Goal: Use online tool/utility: Use online tool/utility

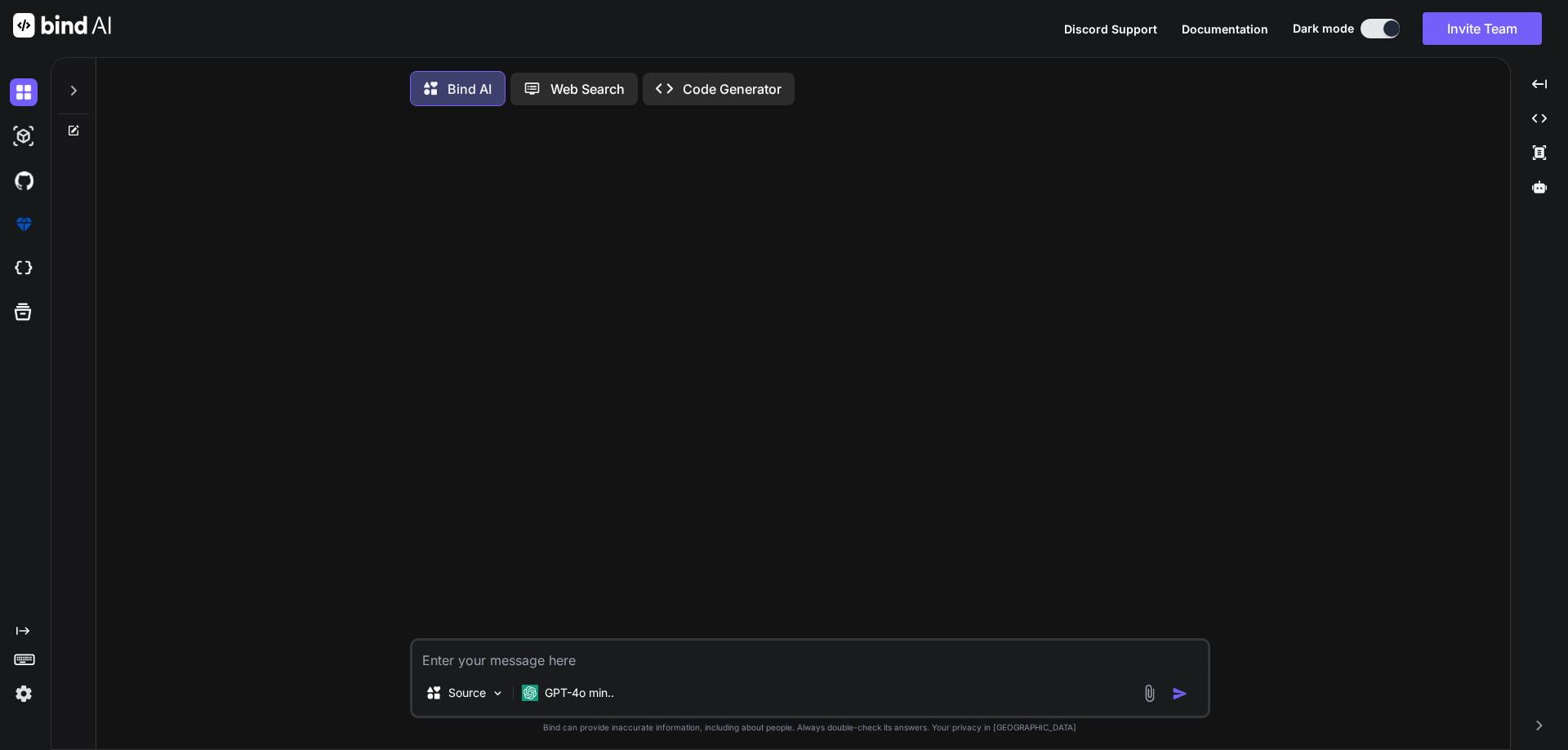
scroll to position [8, 0]
click at [585, 654] on textarea at bounding box center [809, 651] width 795 height 29
paste textarea "$(document).ready(function() { // Strength configuration const strengthColors =…"
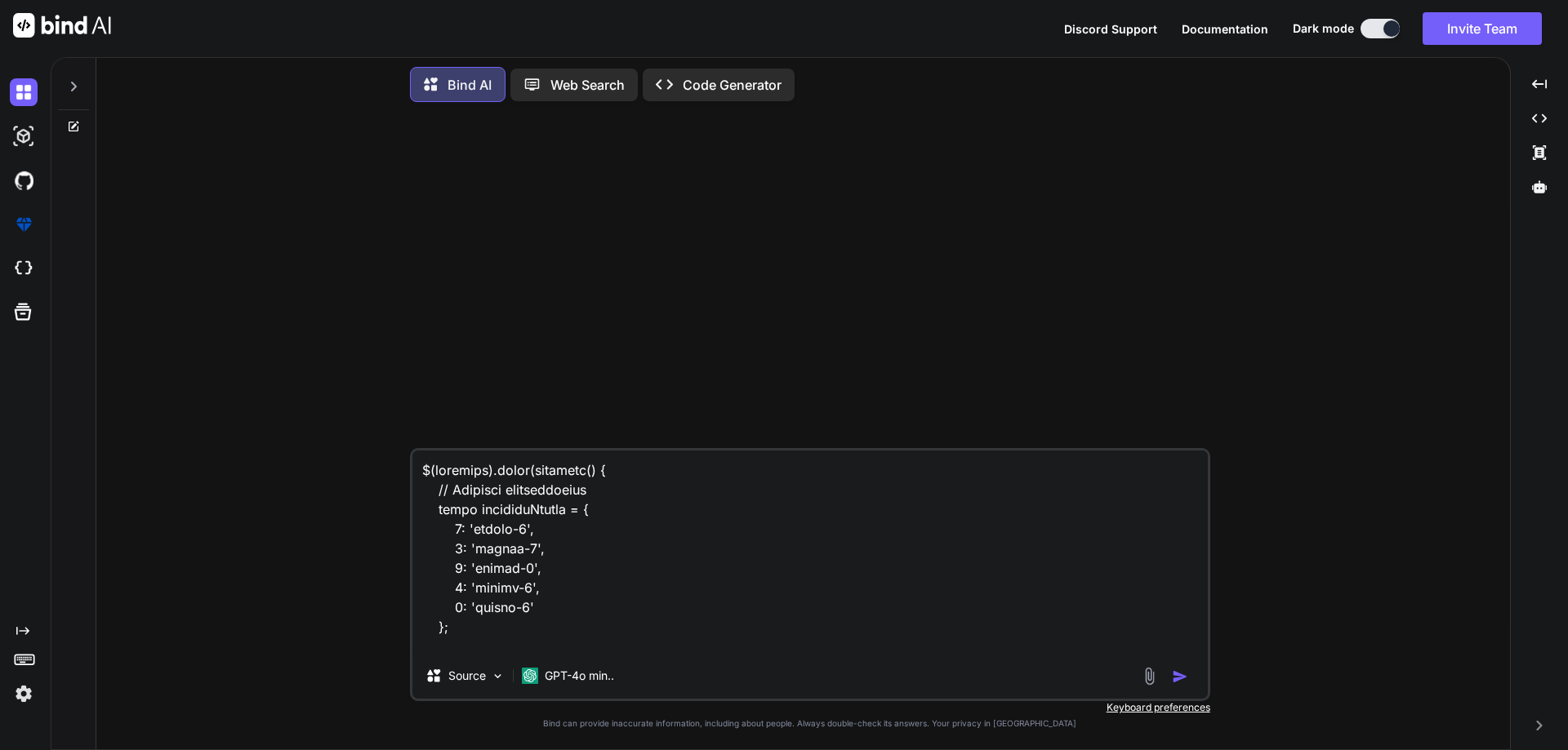
scroll to position [2842, 0]
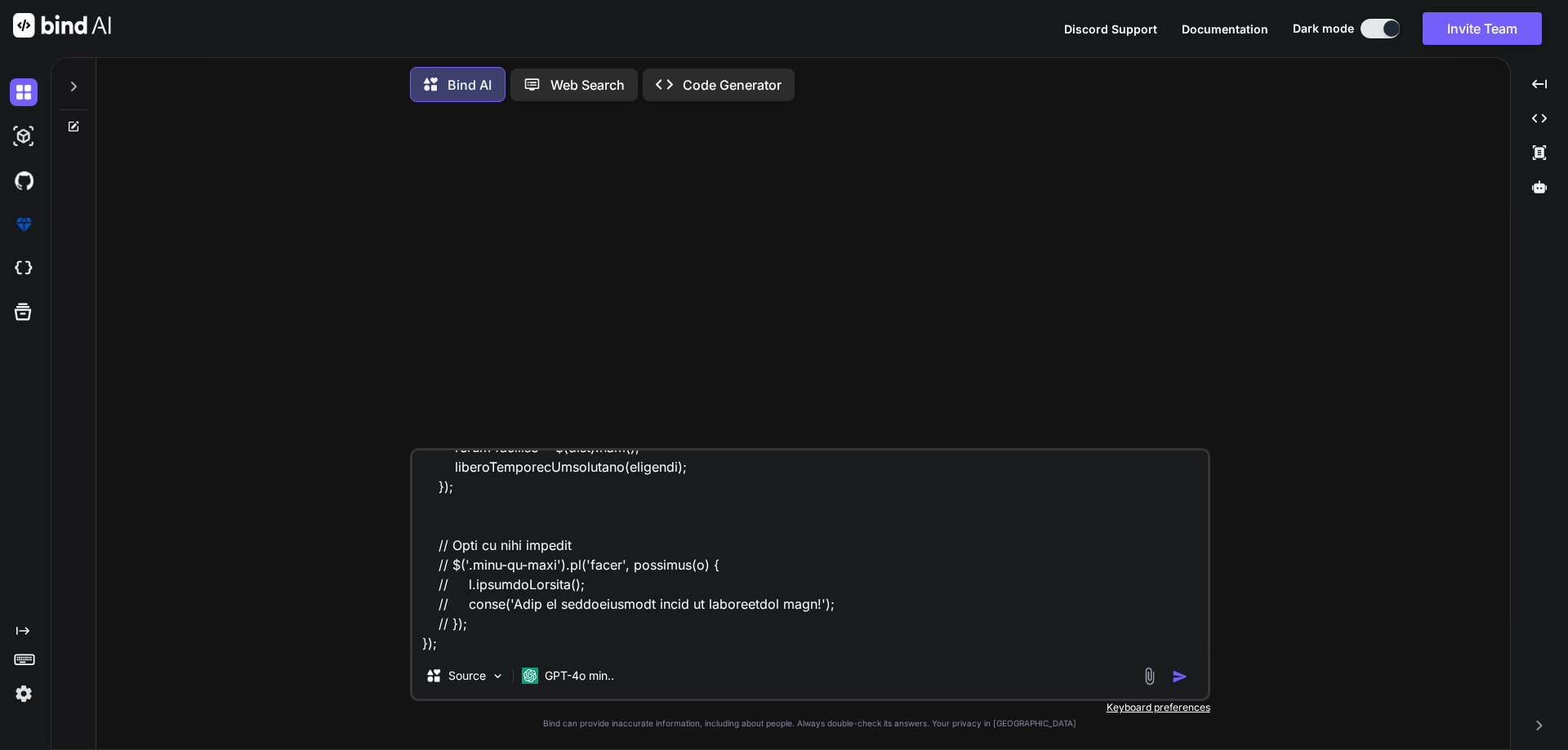
paste textarea "Password must be at least 8 characters. include multiple words and phrases to m…"
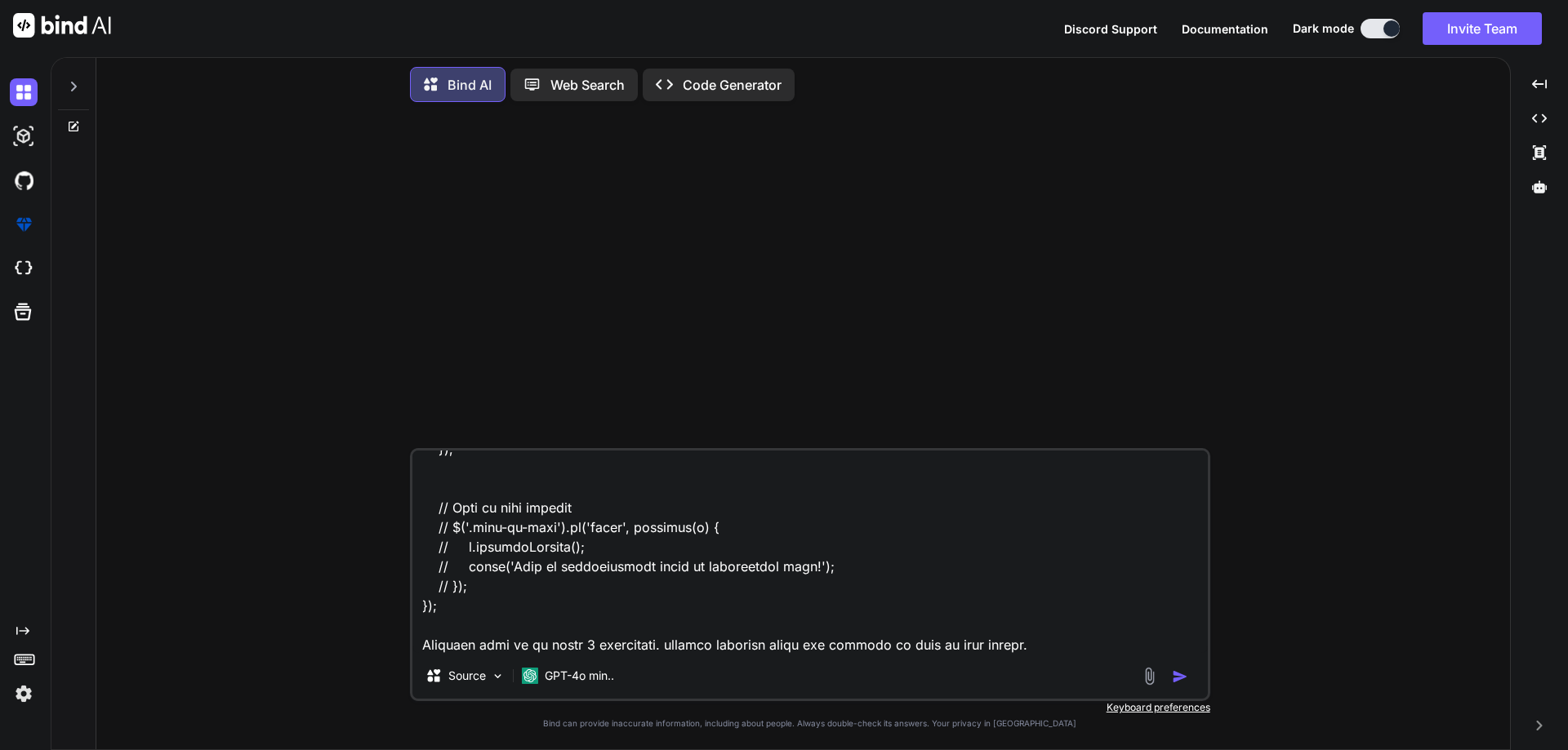
scroll to position [2901, 0]
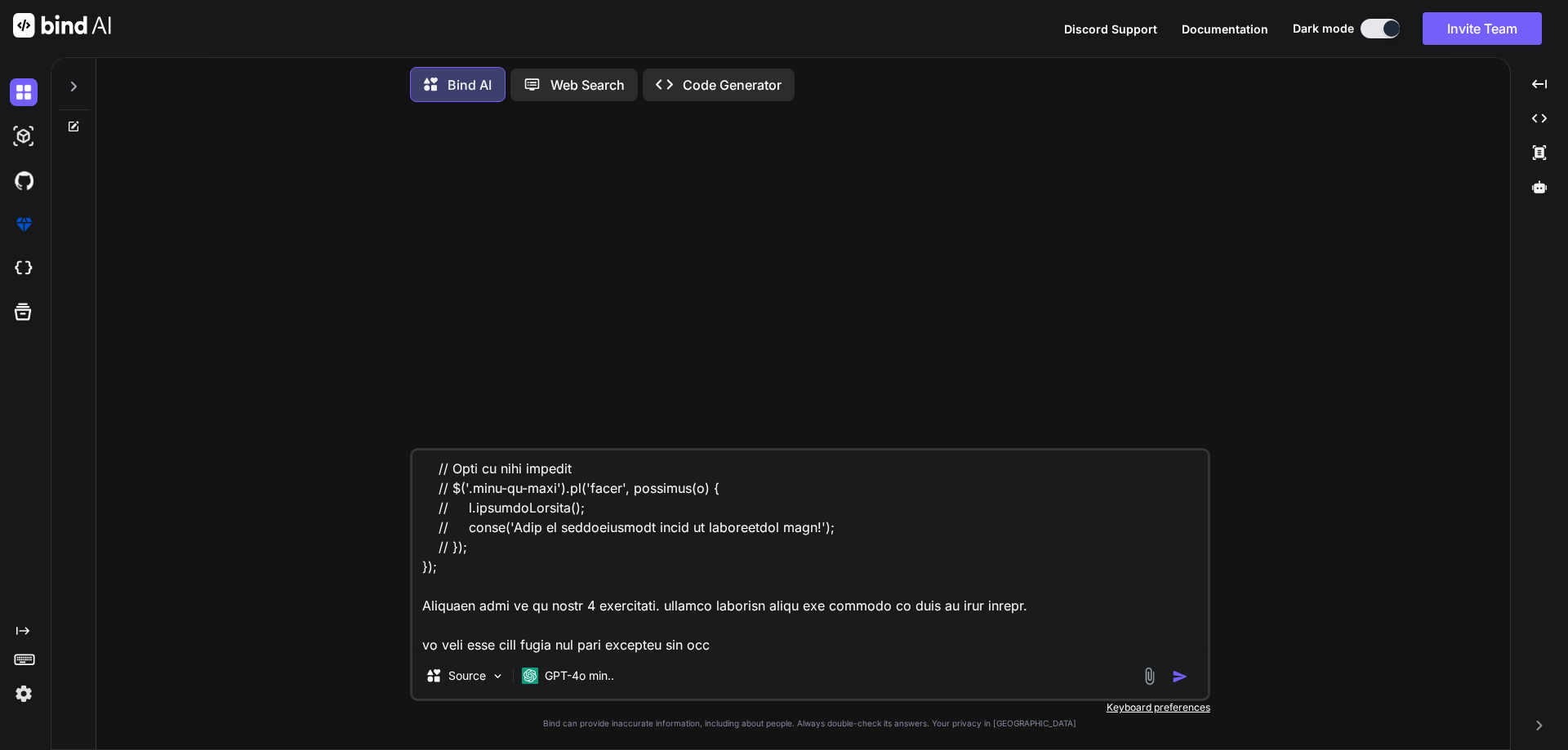
type textarea "$(document).ready(function() { // Strength configuration const strengthColors =…"
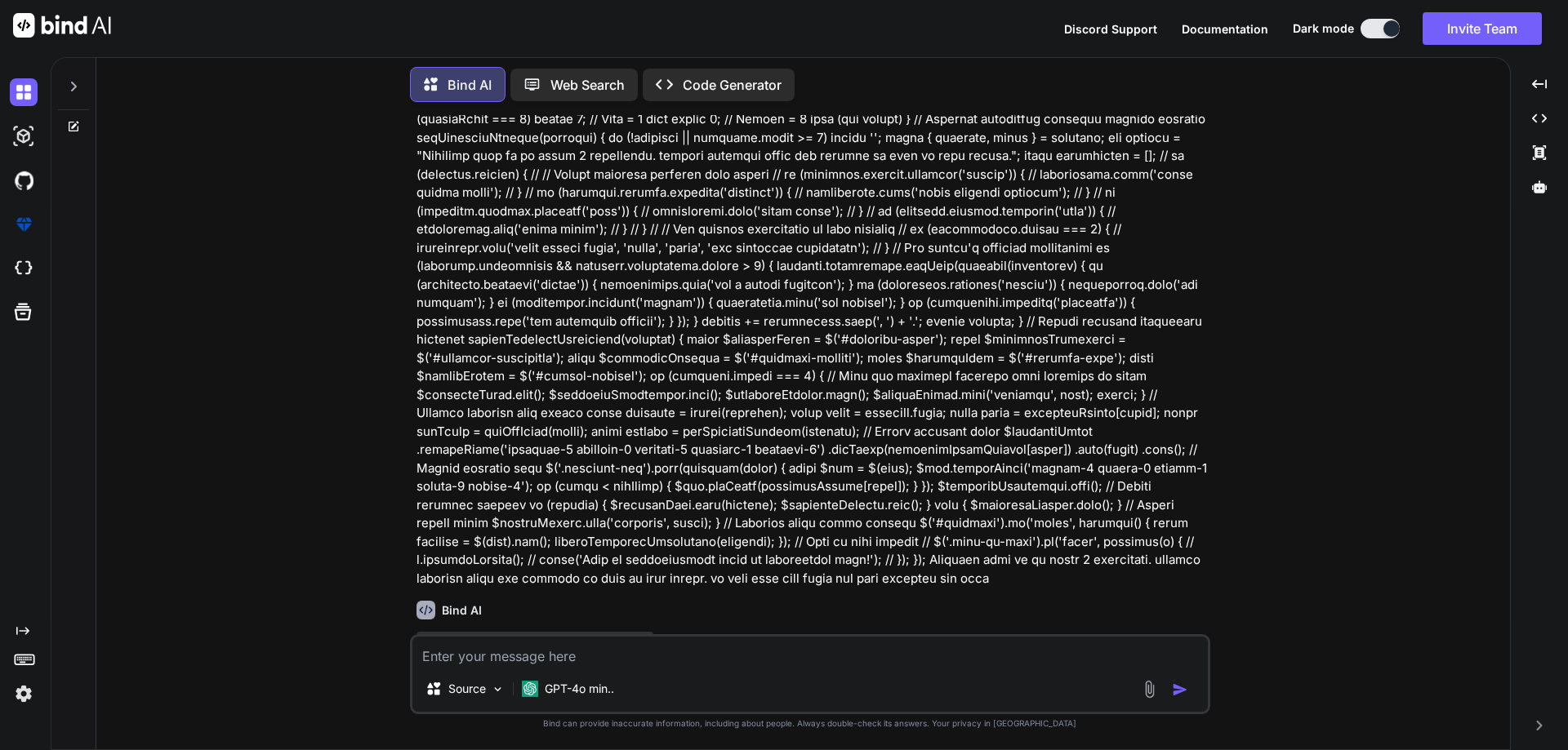
scroll to position [186, 0]
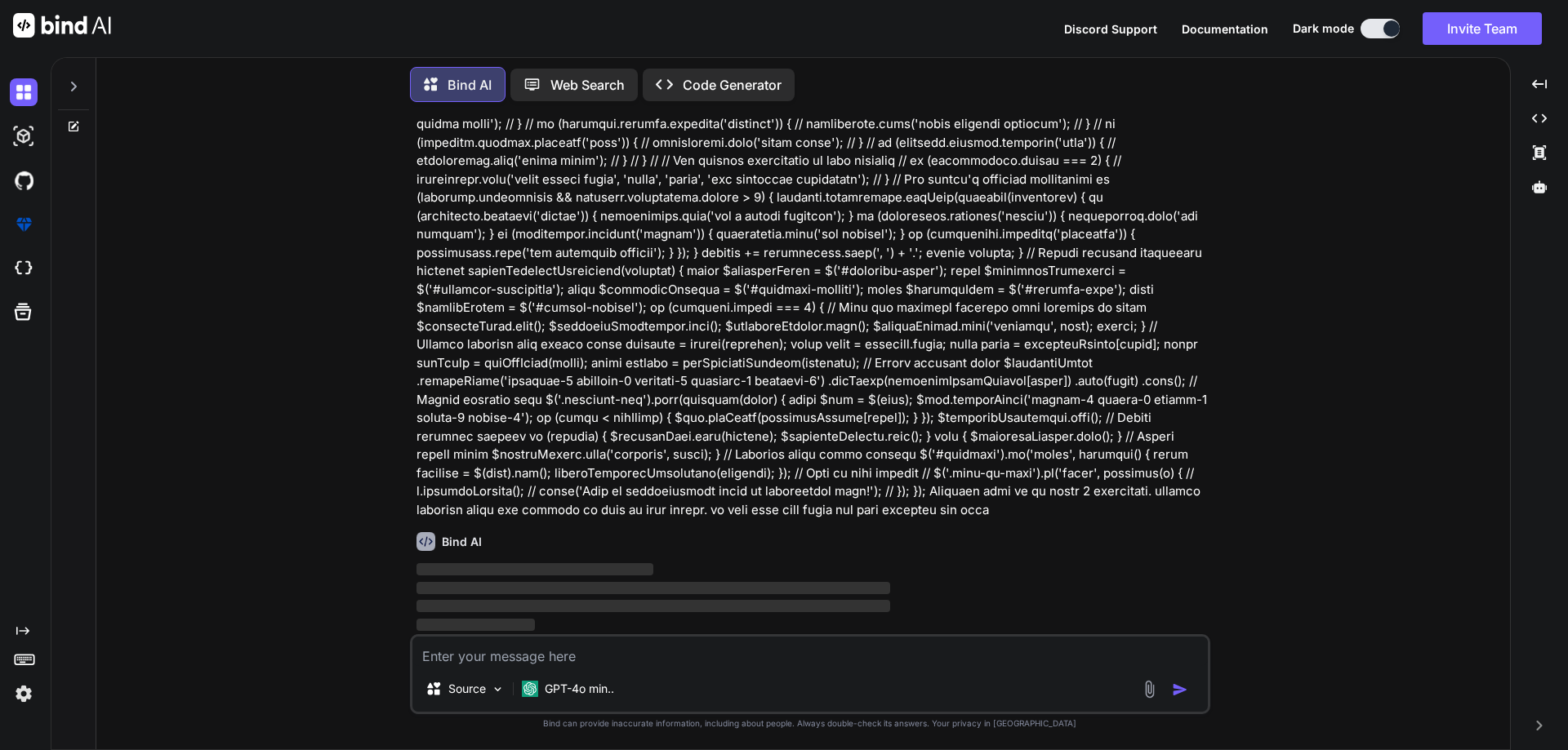
click at [635, 663] on textarea at bounding box center [809, 651] width 795 height 29
click at [1179, 691] on img "button" at bounding box center [1179, 689] width 16 height 16
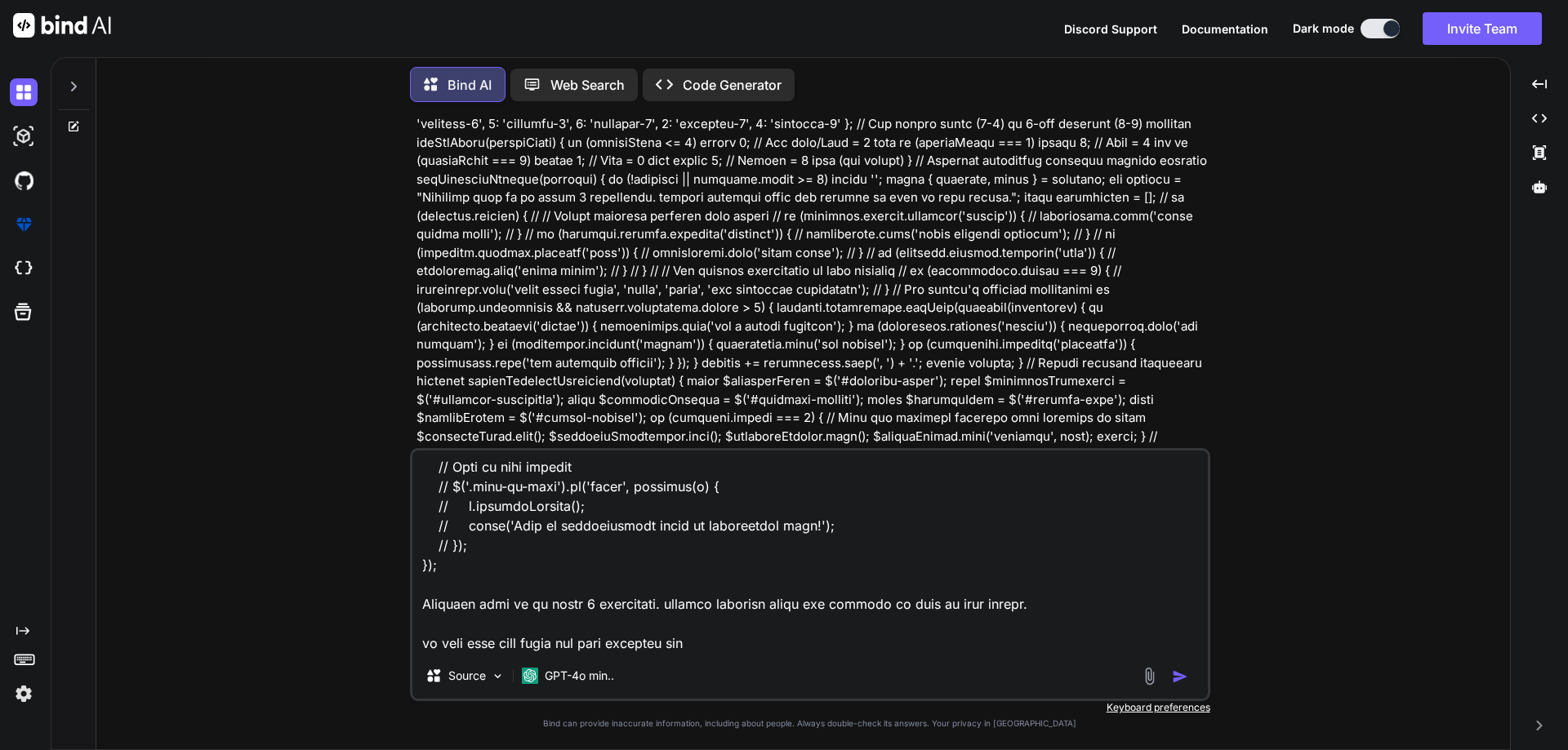
scroll to position [347, 0]
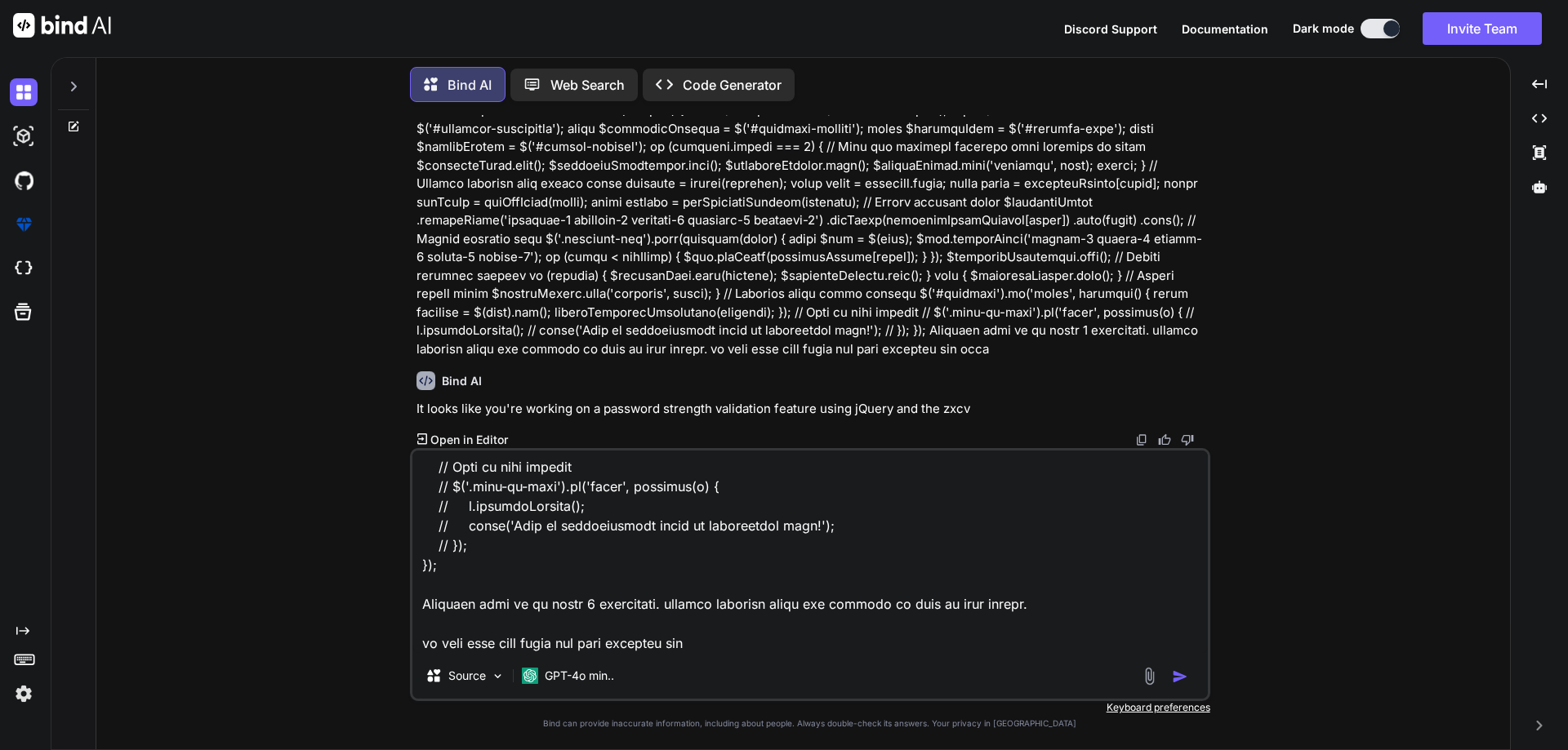
click at [1179, 678] on img "button" at bounding box center [1179, 676] width 16 height 16
type textarea "x"
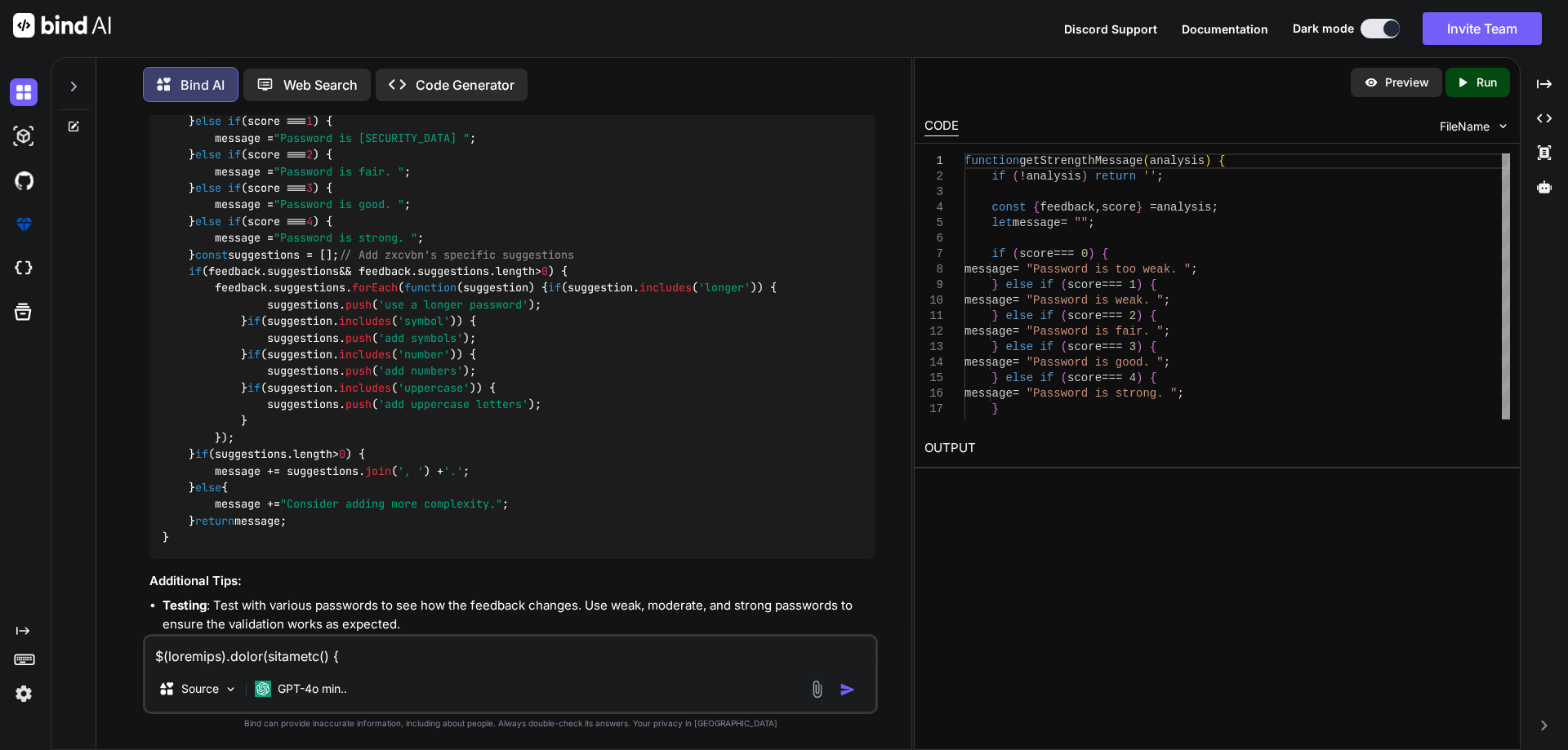
scroll to position [1675, 0]
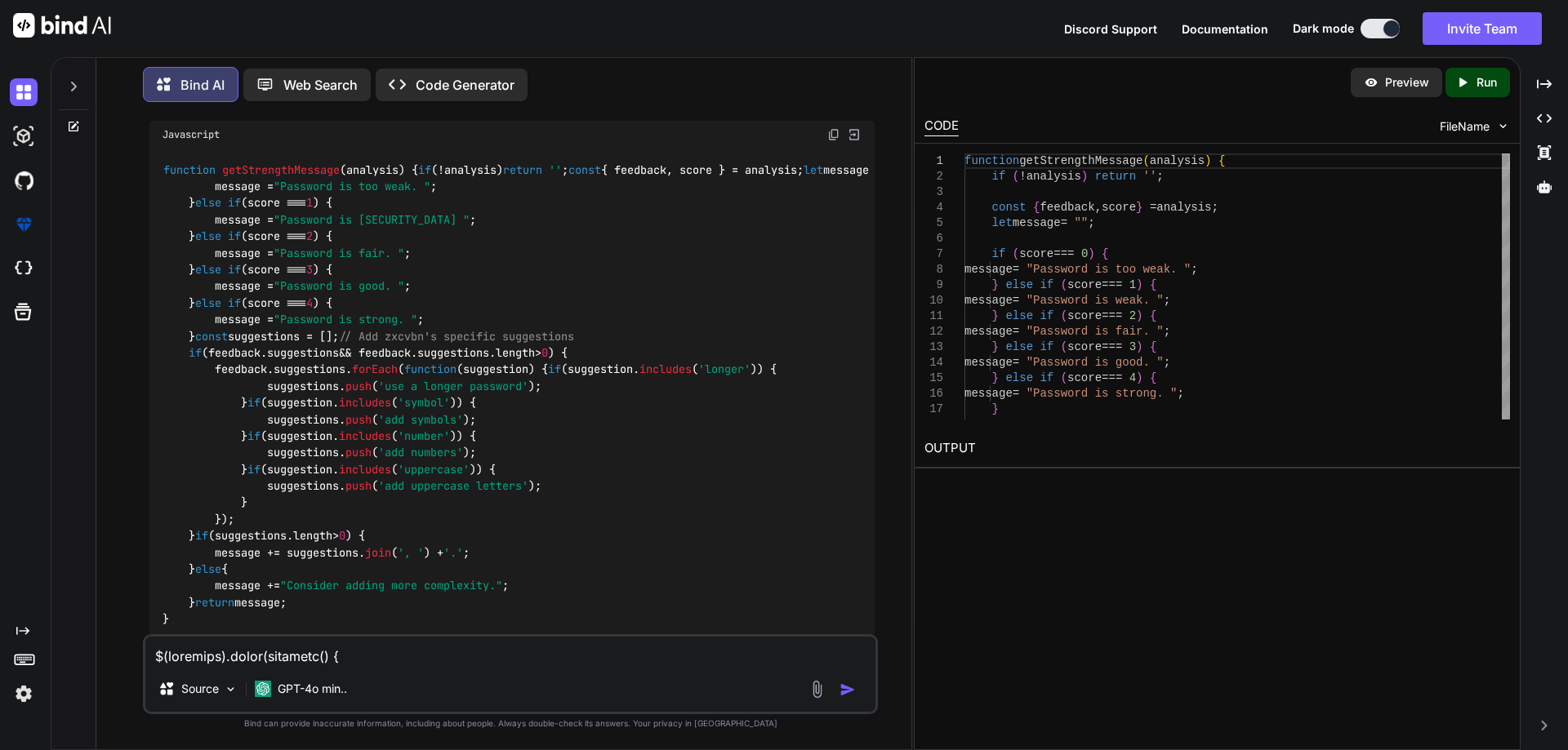
click at [296, 177] on span "getStrengthMessage" at bounding box center [281, 170] width 117 height 15
copy span "getStrengthMessage"
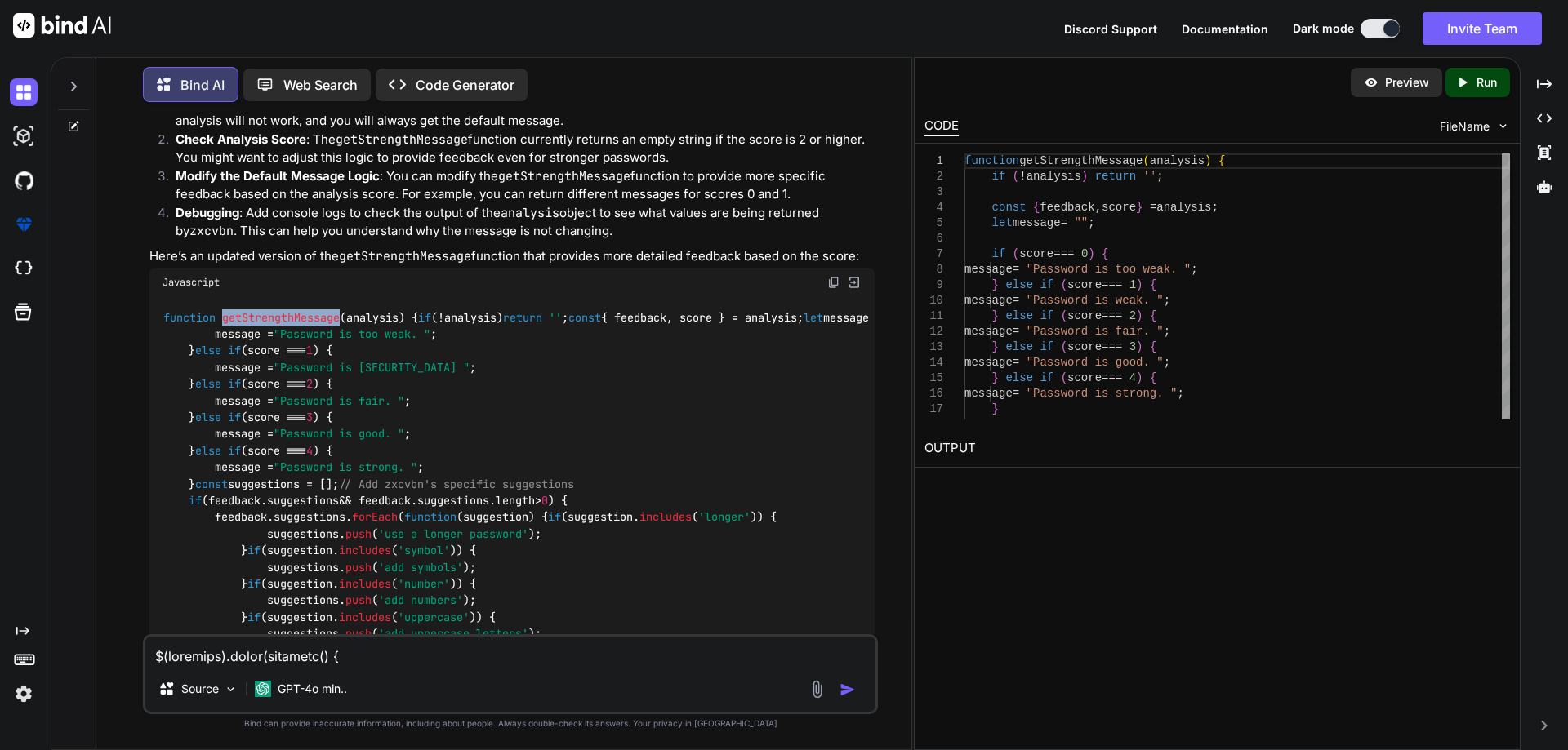
scroll to position [2098, 0]
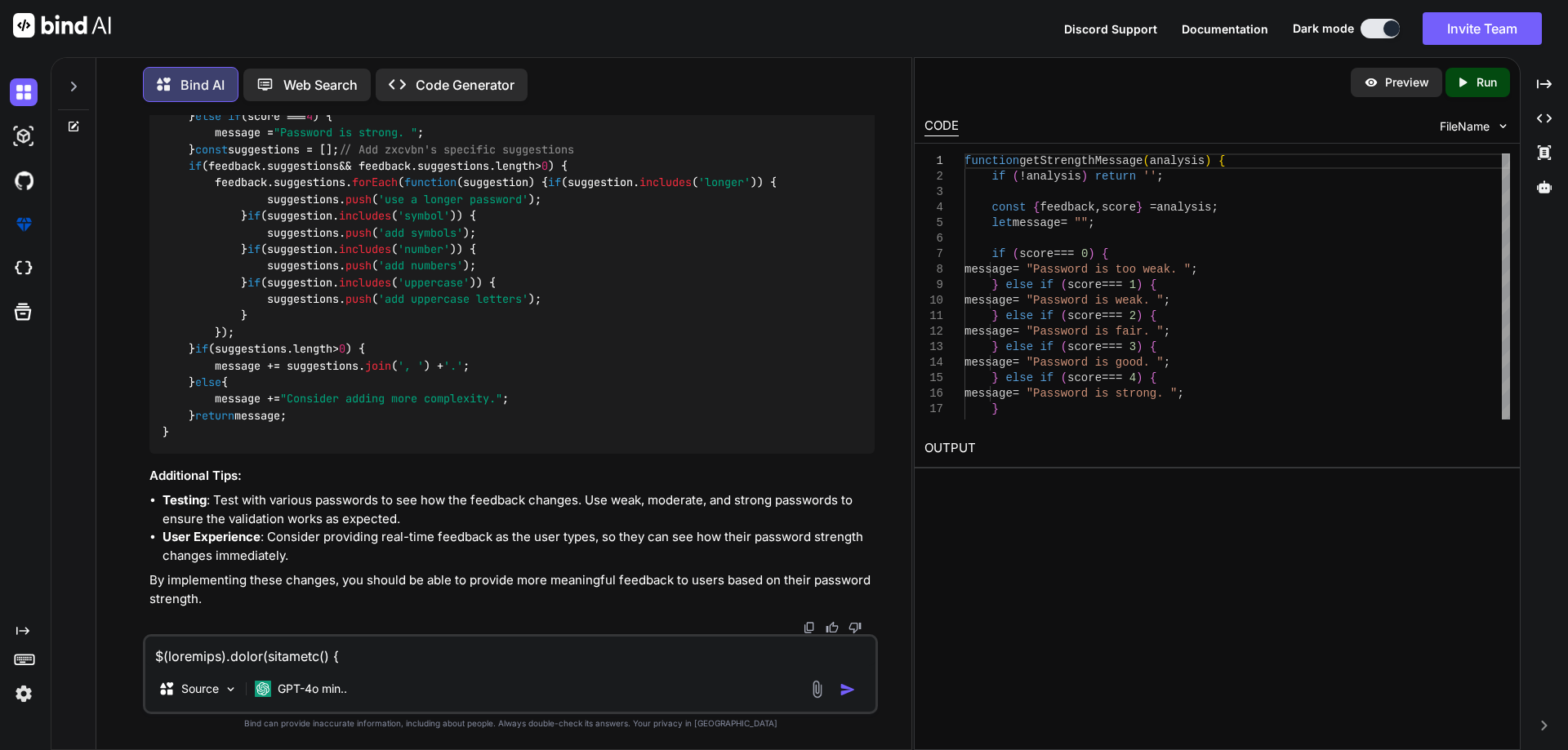
click at [614, 648] on textarea at bounding box center [510, 651] width 730 height 29
paste textarea "Password must be at least 8 characters. include multiple words and phrases to m…"
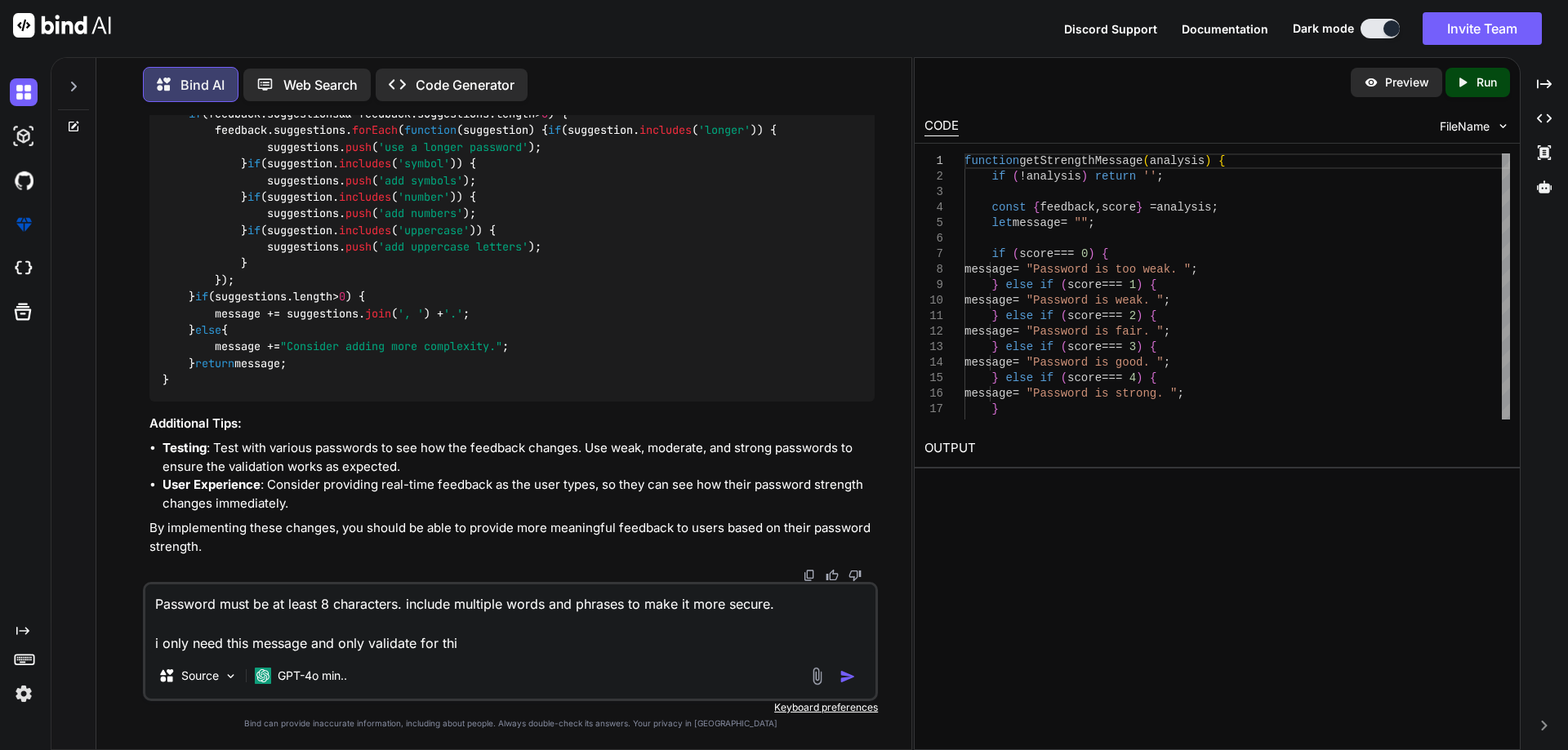
type textarea "Password must be at least 8 characters. include multiple words and phrases to m…"
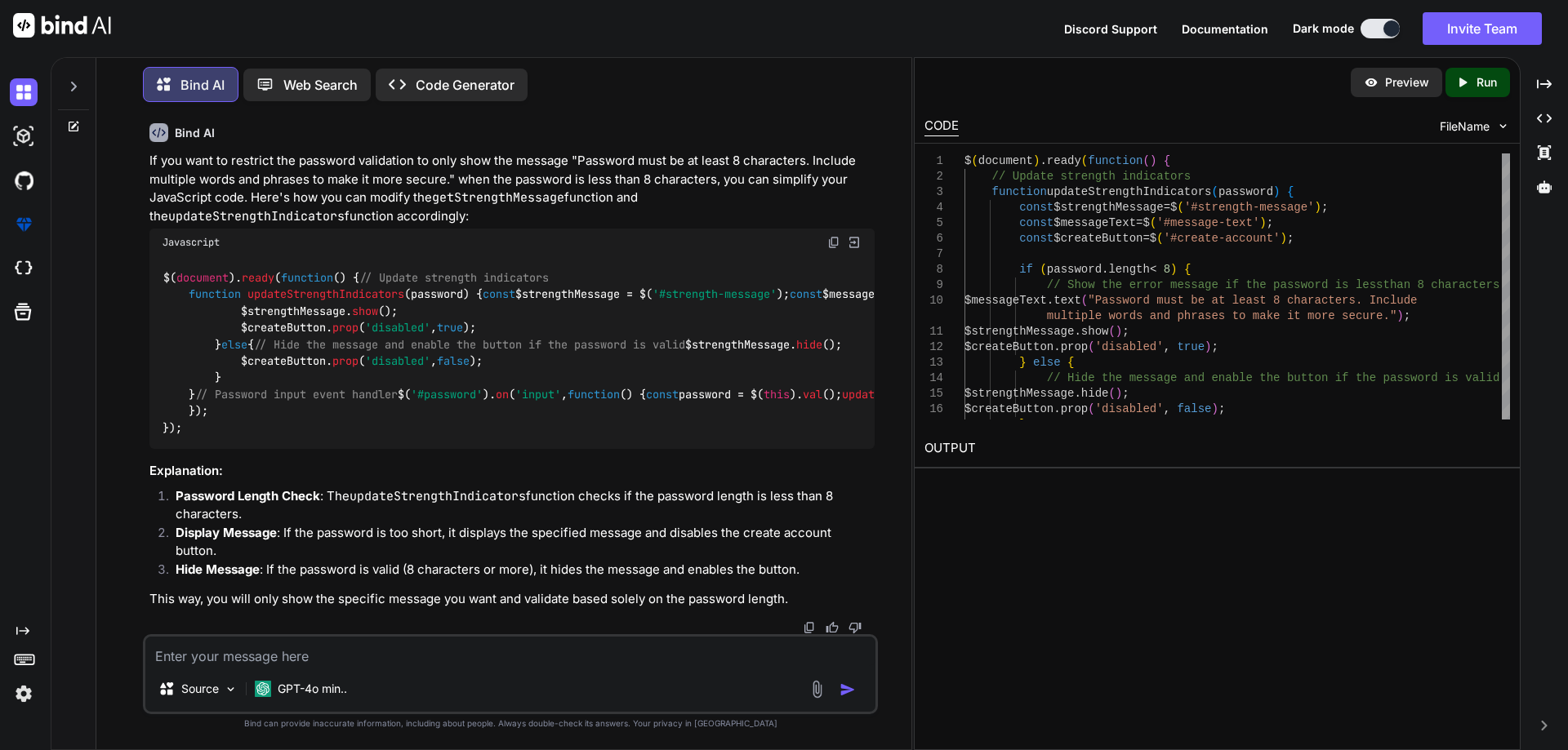
scroll to position [2864, 0]
click at [386, 287] on span "updateStrengthIndicators" at bounding box center [325, 295] width 157 height 15
copy span "updateStrengthIndicators"
click at [472, 658] on textarea at bounding box center [510, 651] width 730 height 29
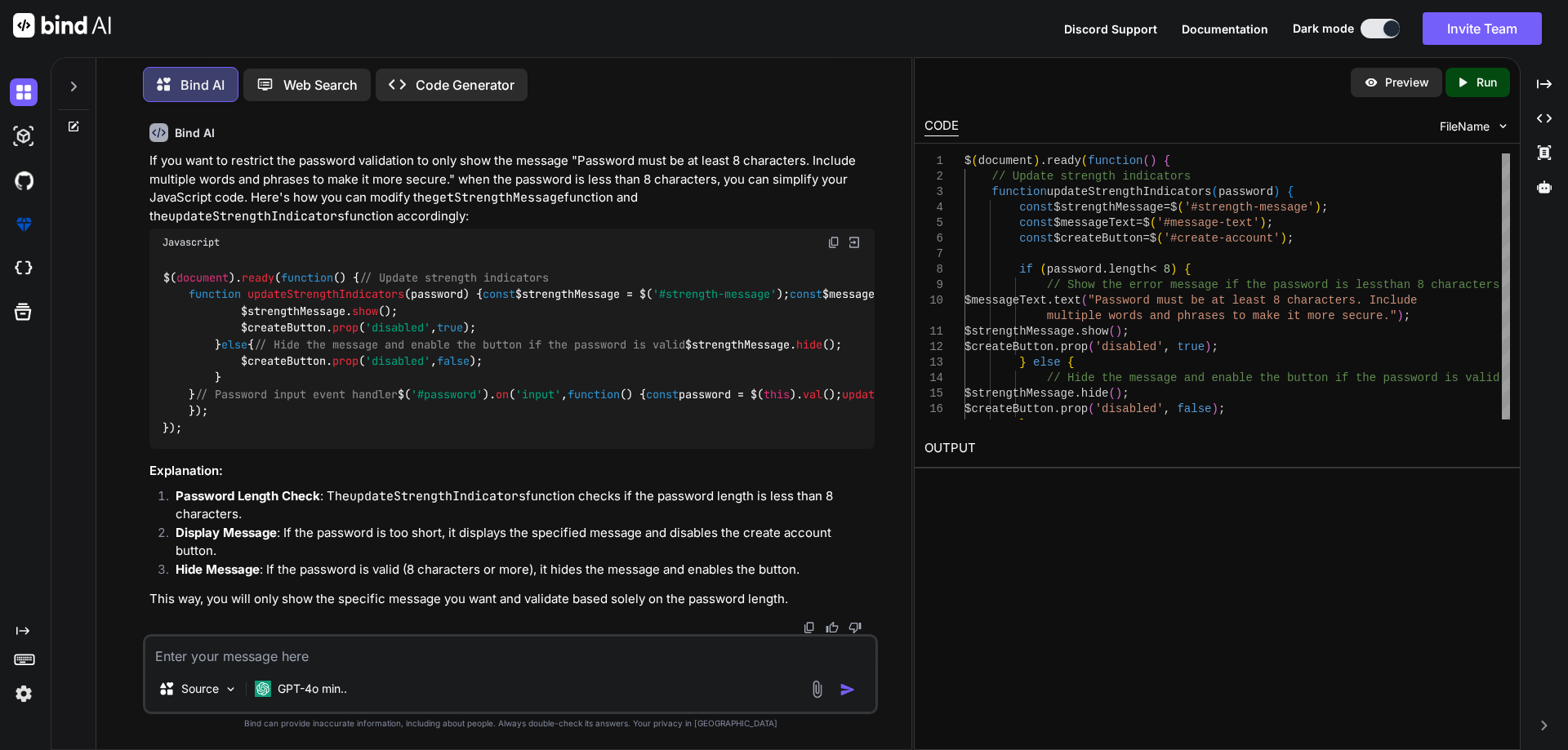
paste textarea "$(document).ready(function() { // Strength configuration const strengthColors =…"
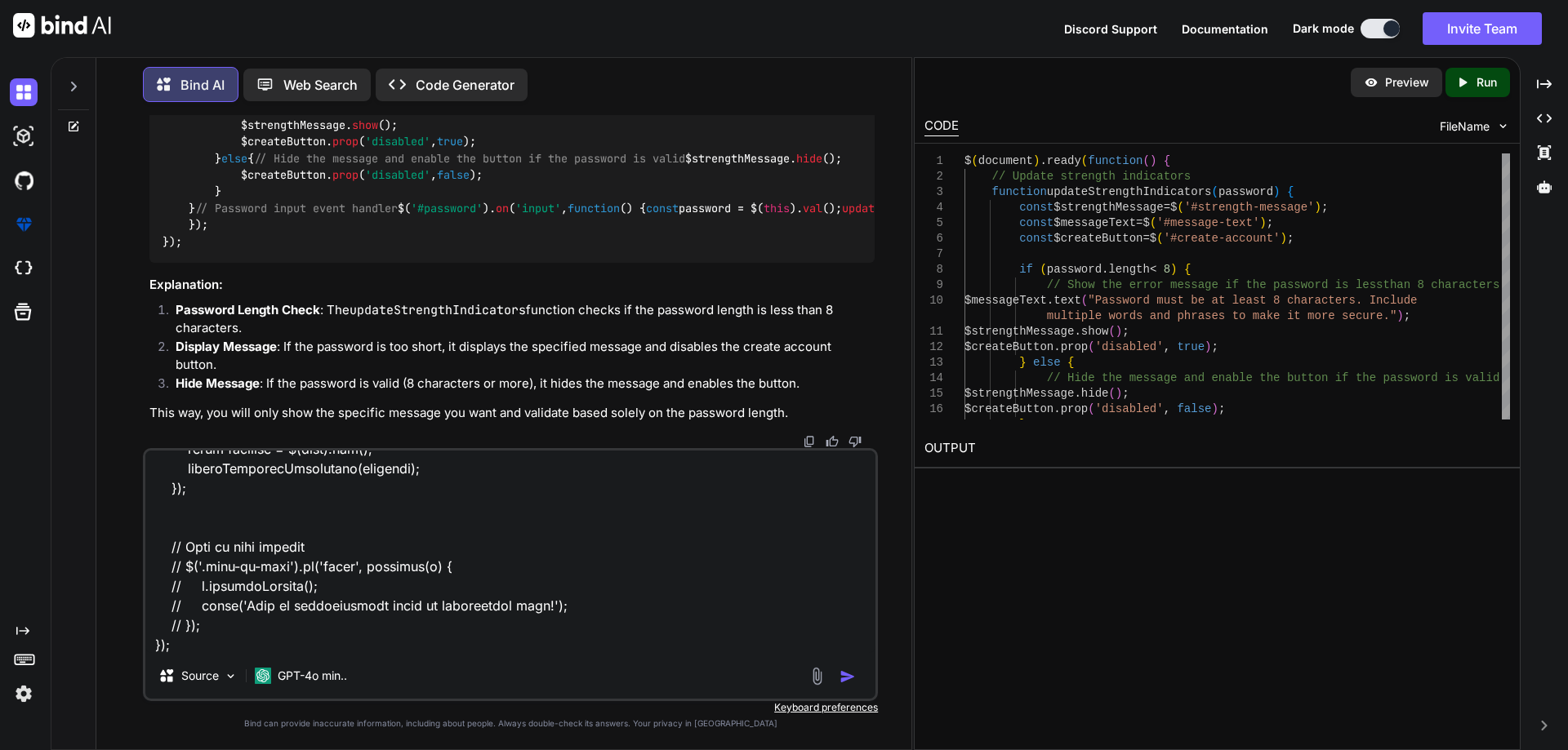
scroll to position [2882, 0]
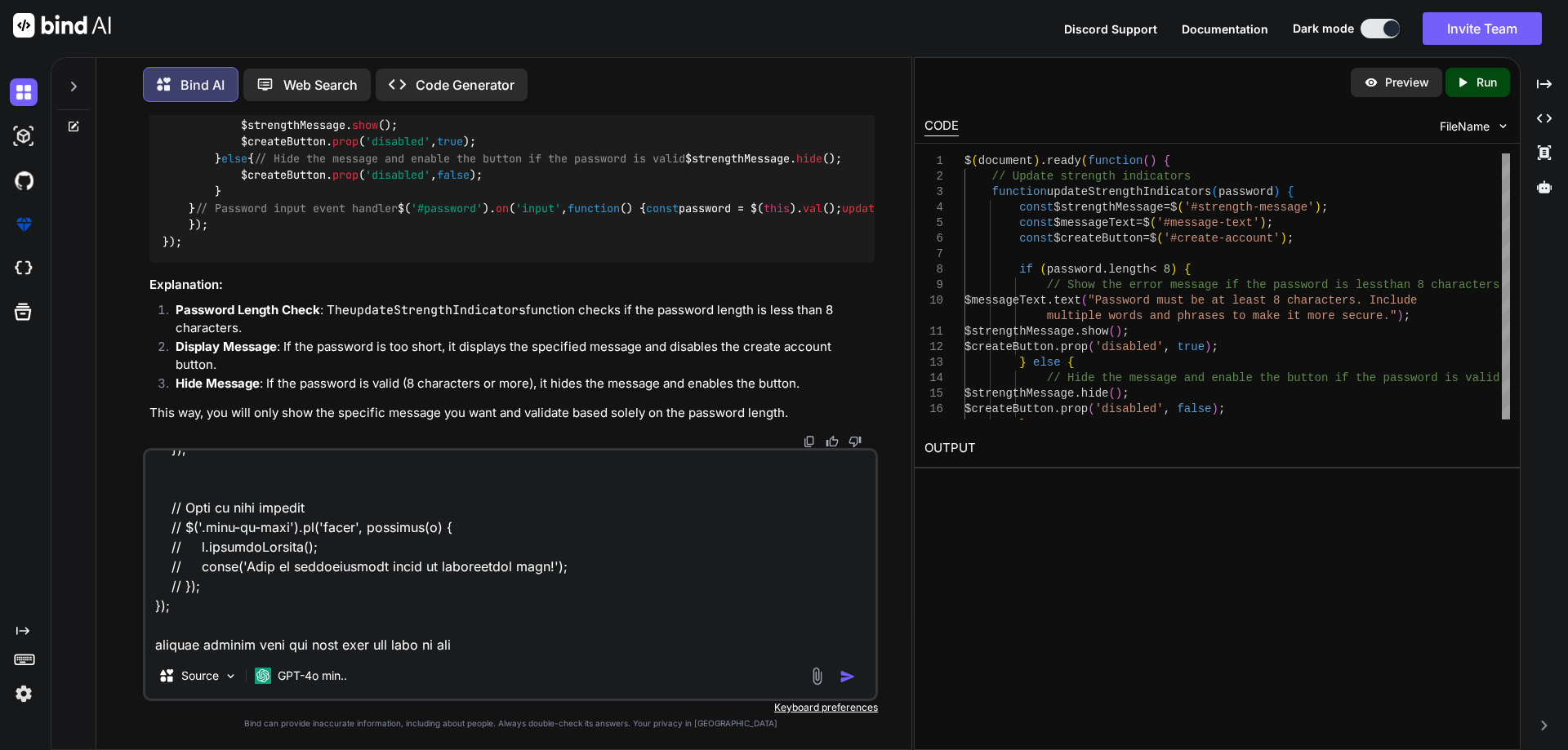
paste textarea "strength-bar"
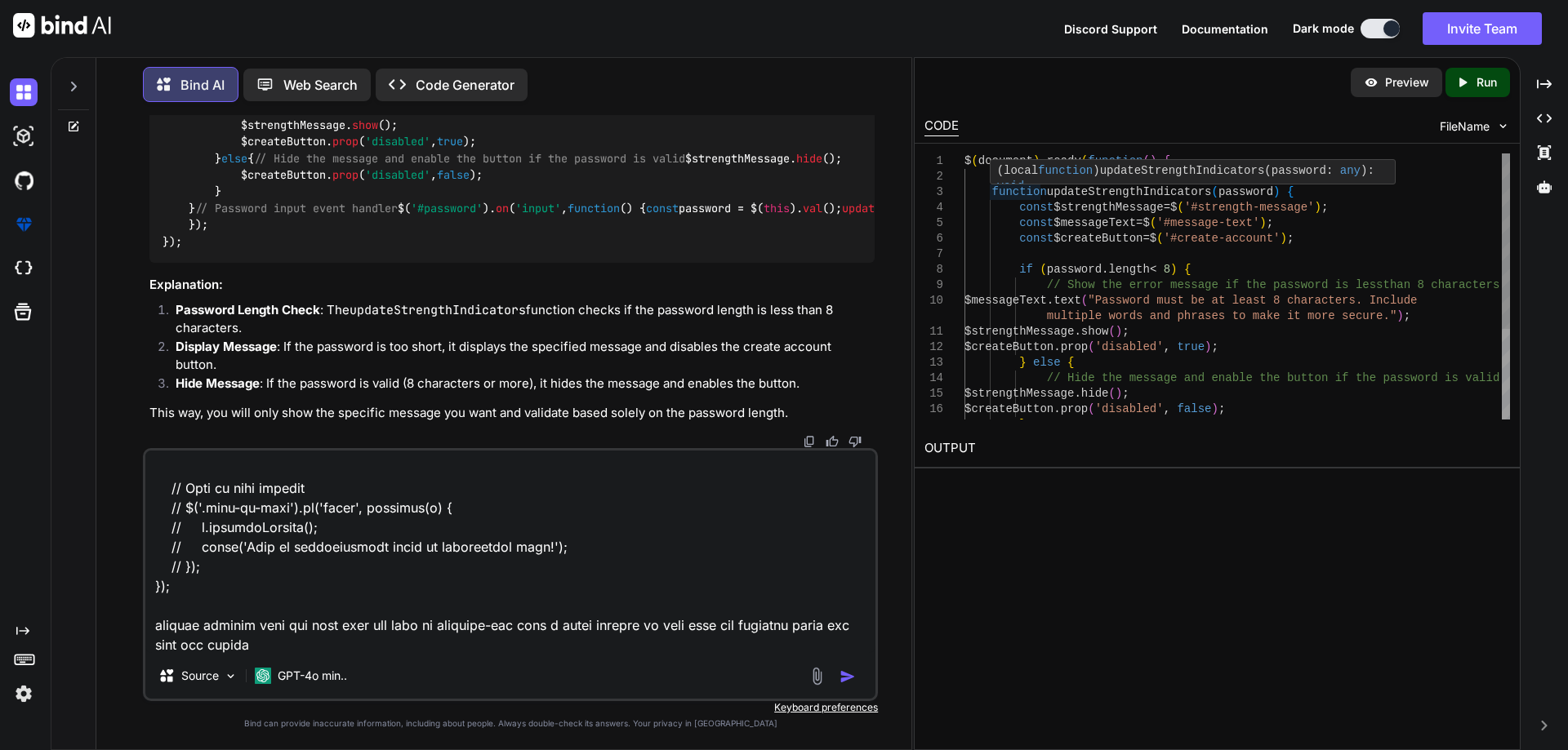
type textarea "$(document).ready(function() { // Strength configuration const strengthColors =…"
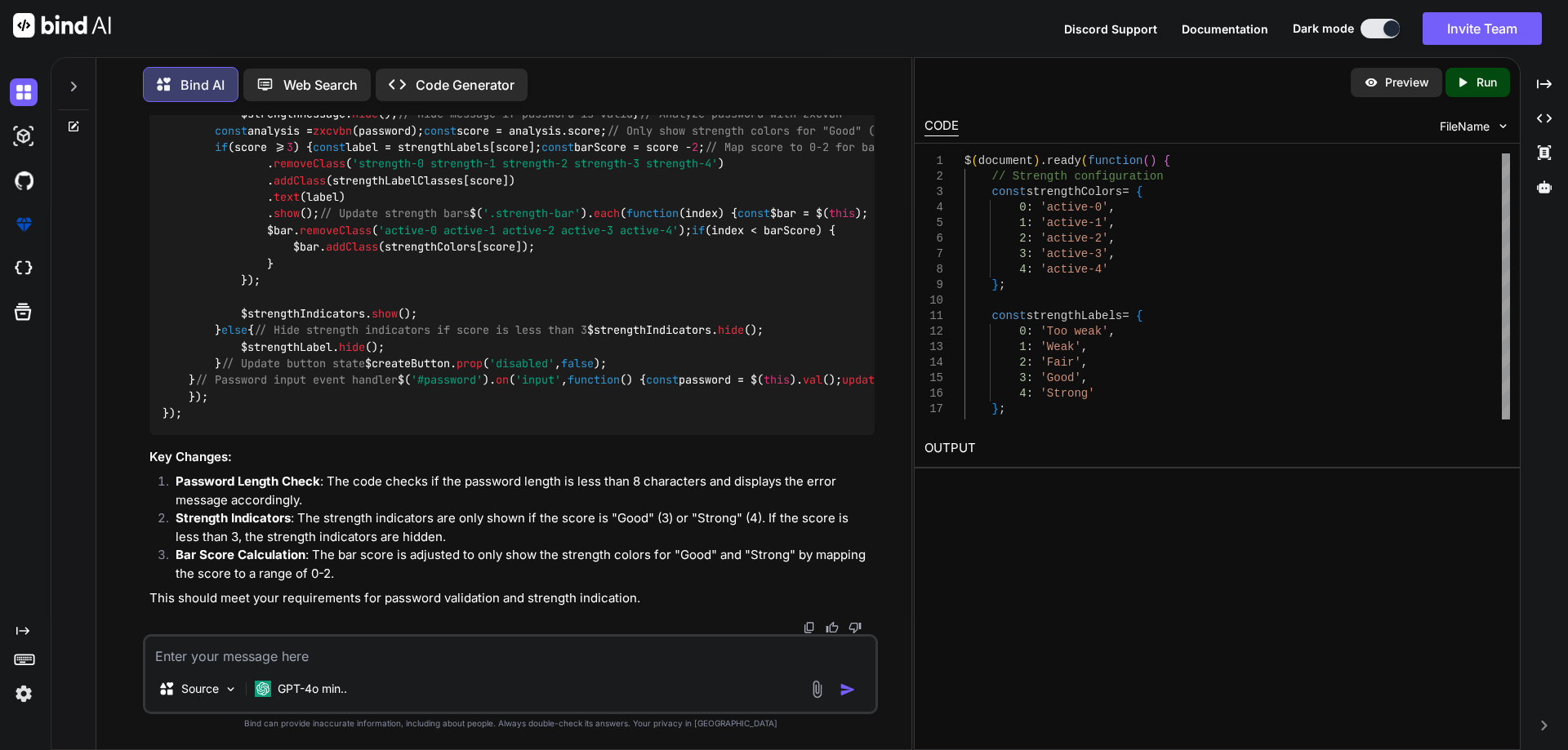
scroll to position [4125, 0]
